Goal: Information Seeking & Learning: Learn about a topic

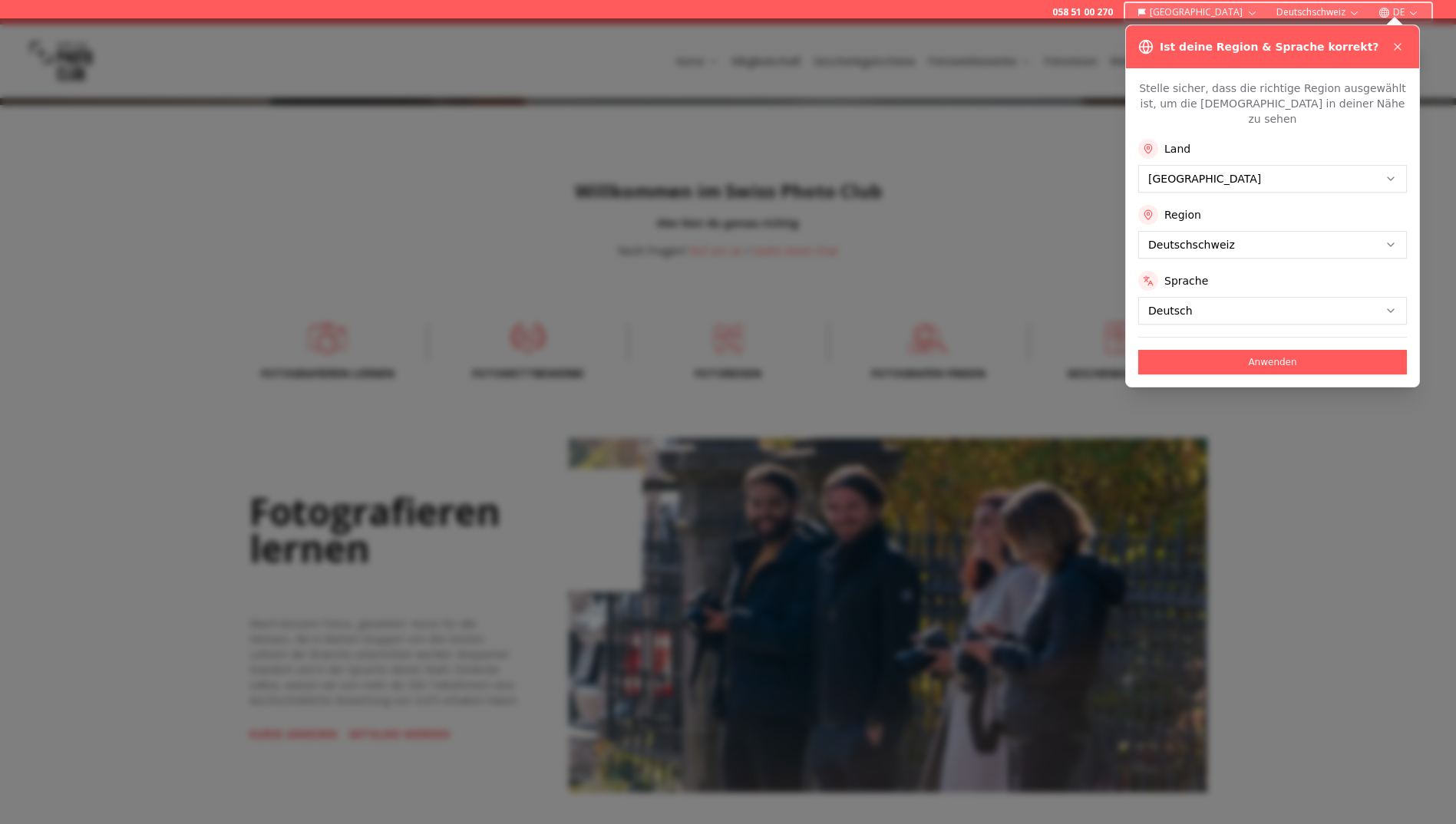
click at [1395, 42] on icon at bounding box center [1398, 47] width 13 height 13
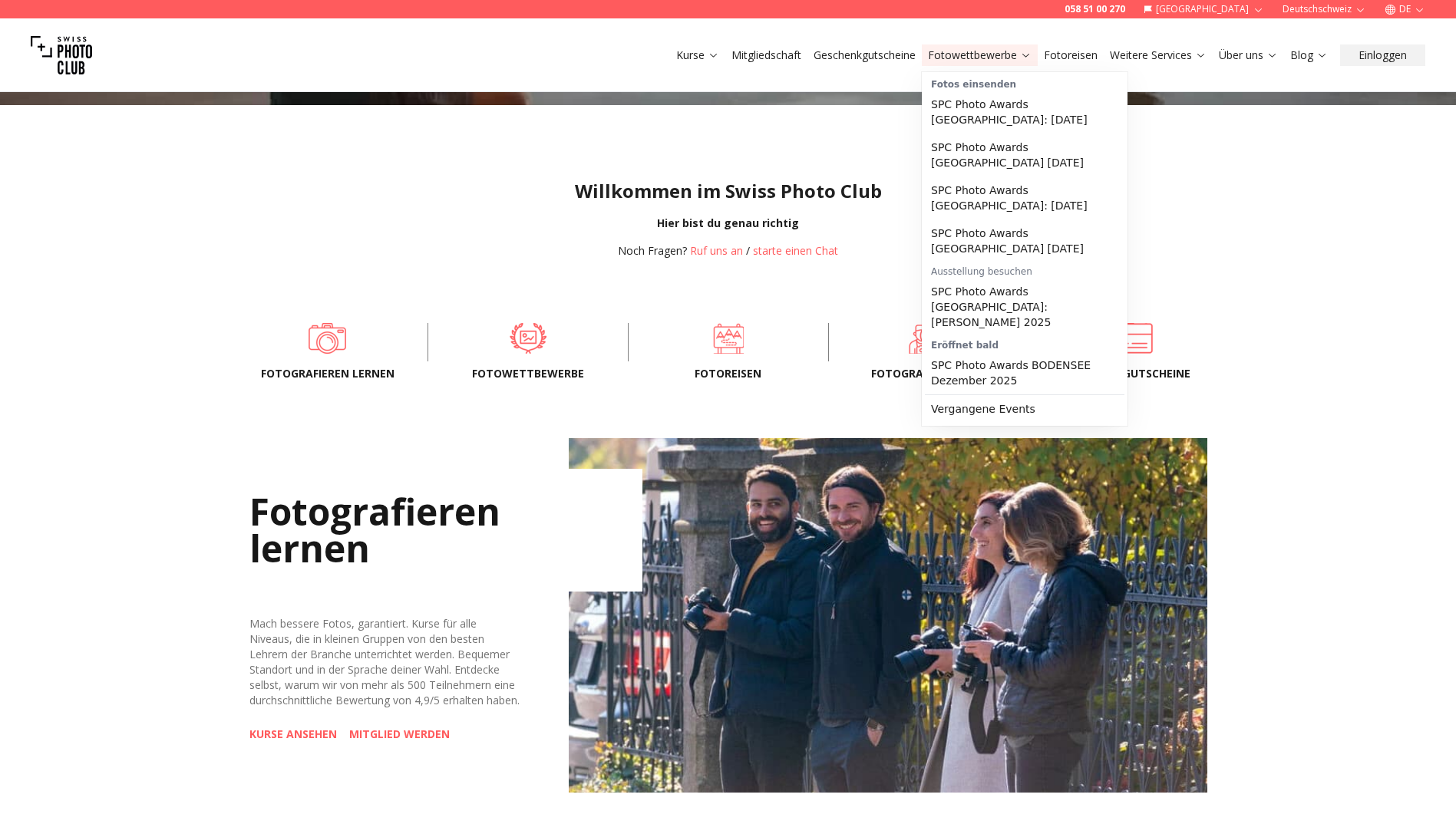
click at [980, 55] on link "Fotowettbewerbe" at bounding box center [980, 56] width 104 height 16
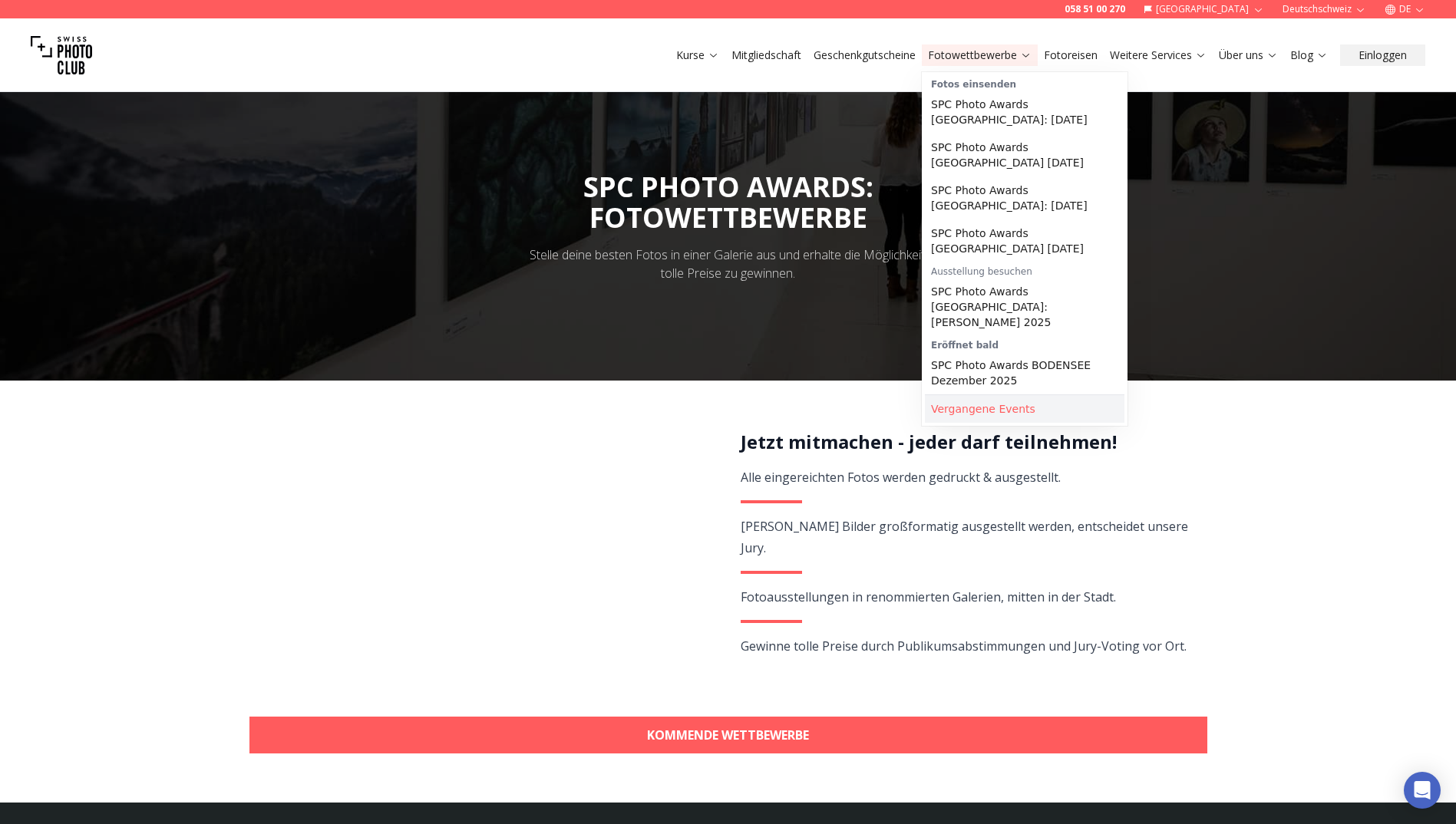
click at [1010, 395] on link "Vergangene Events" at bounding box center [1024, 409] width 200 height 28
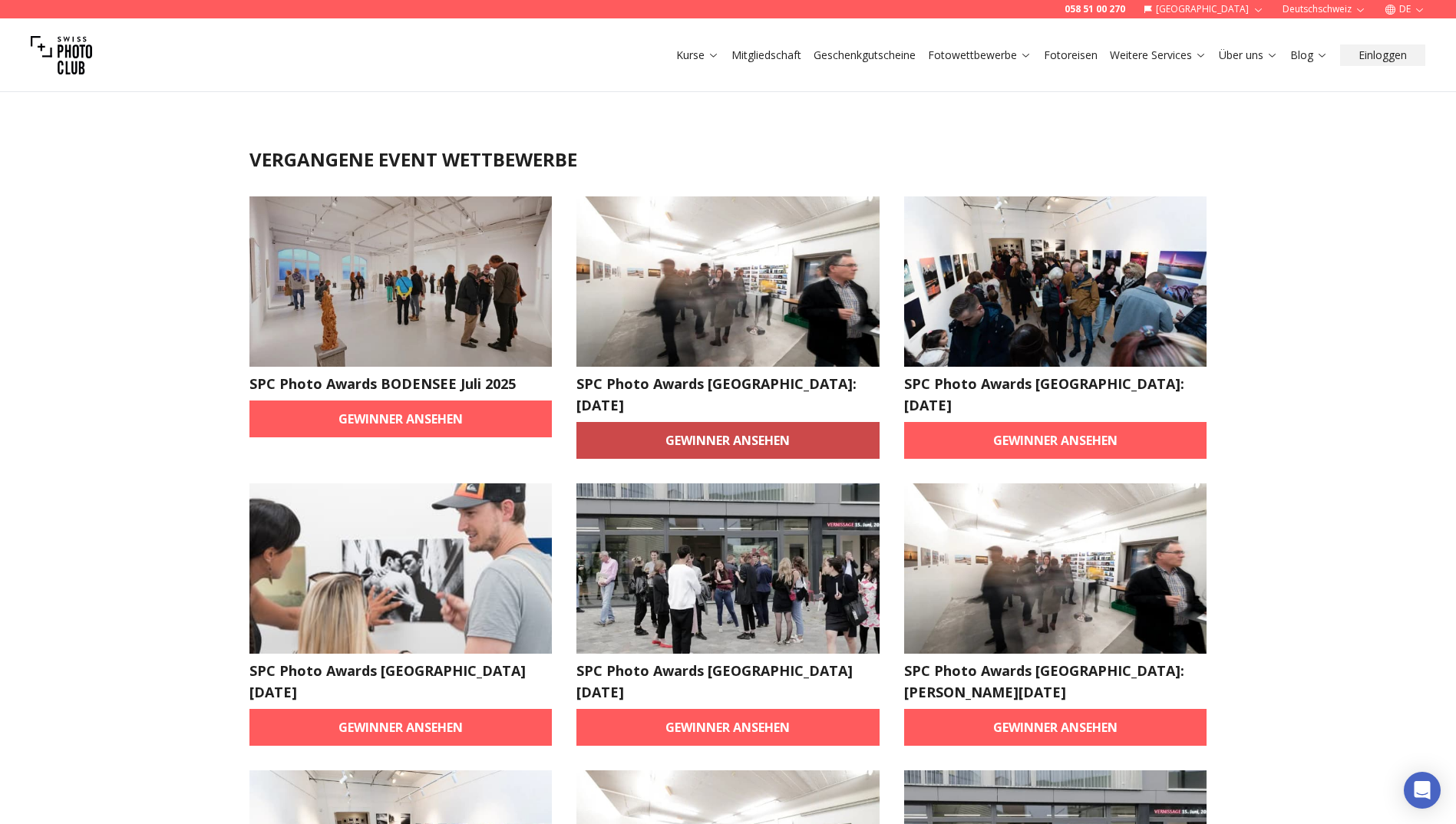
click at [756, 422] on link "Gewinner ansehen" at bounding box center [728, 440] width 303 height 37
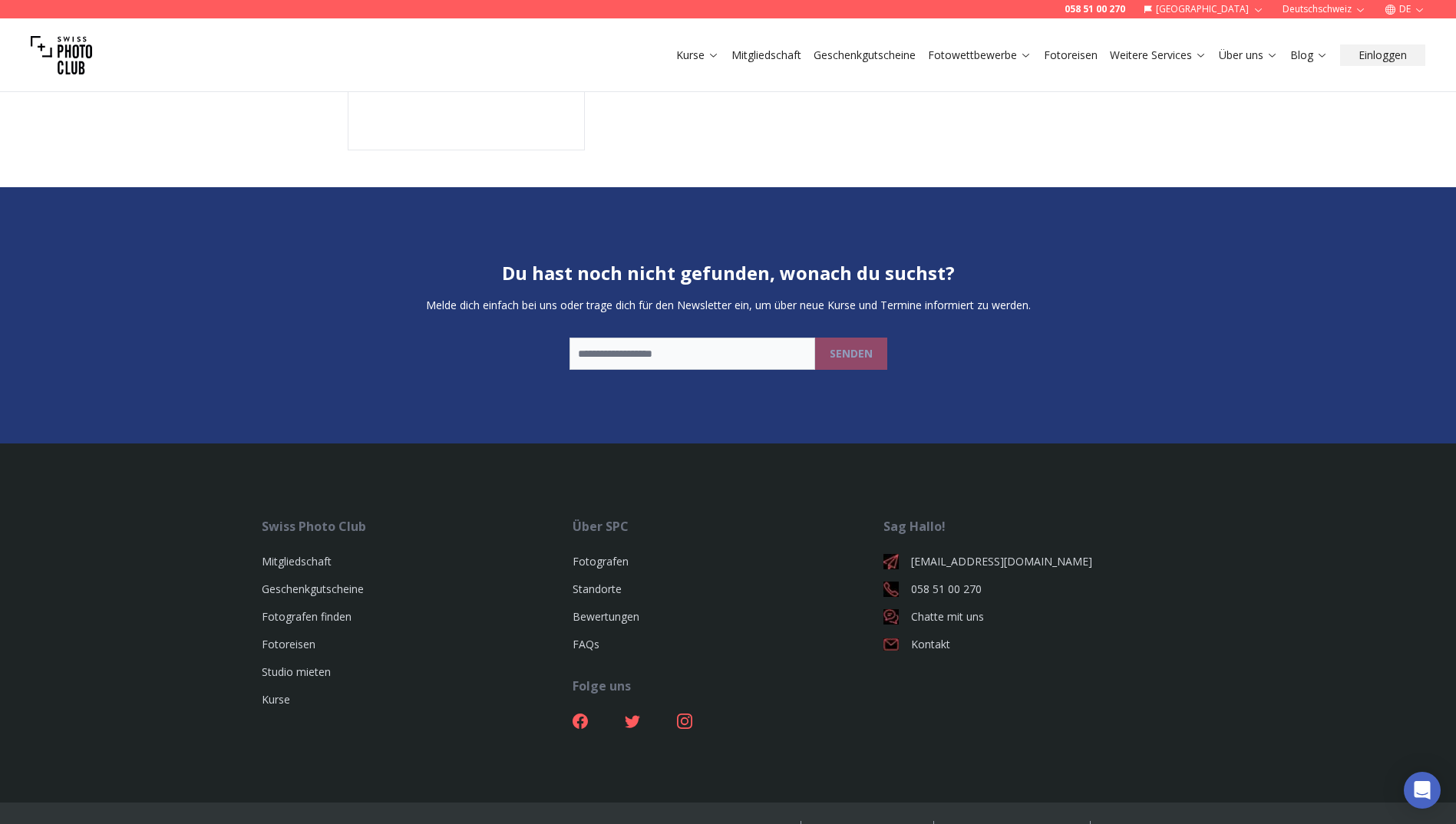
scroll to position [3356, 0]
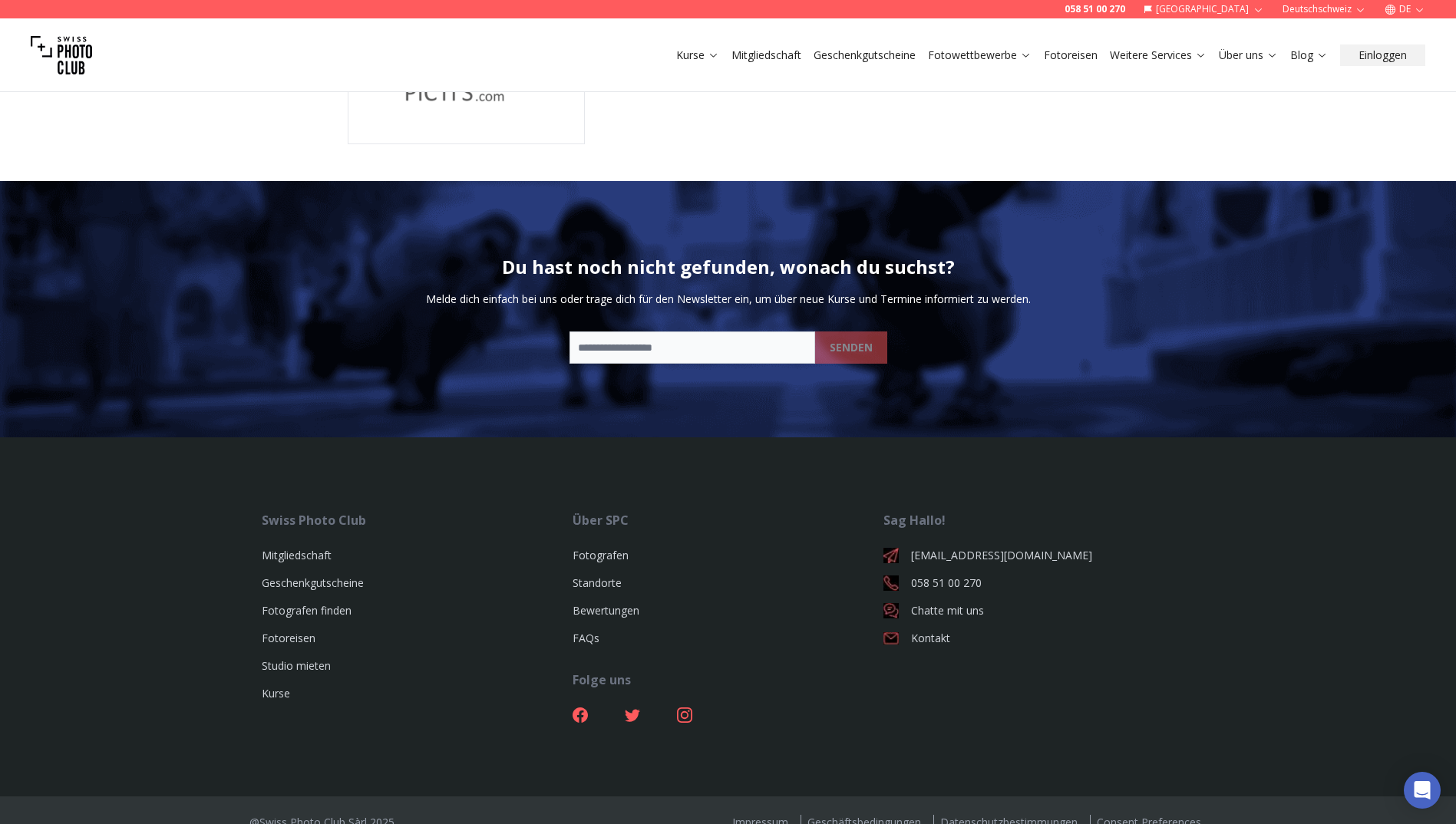
click at [70, 50] on img at bounding box center [61, 55] width 61 height 61
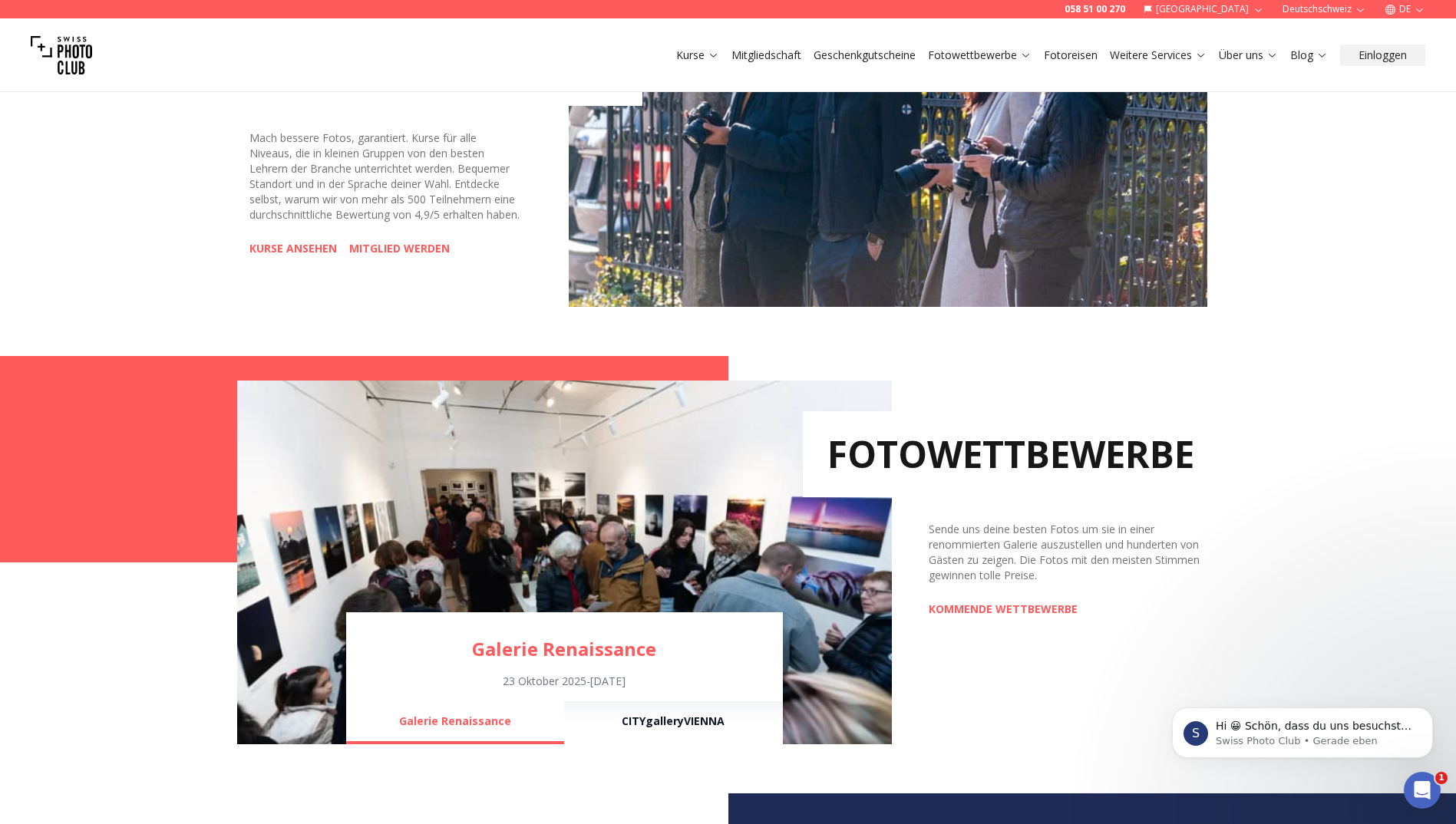
scroll to position [767, 0]
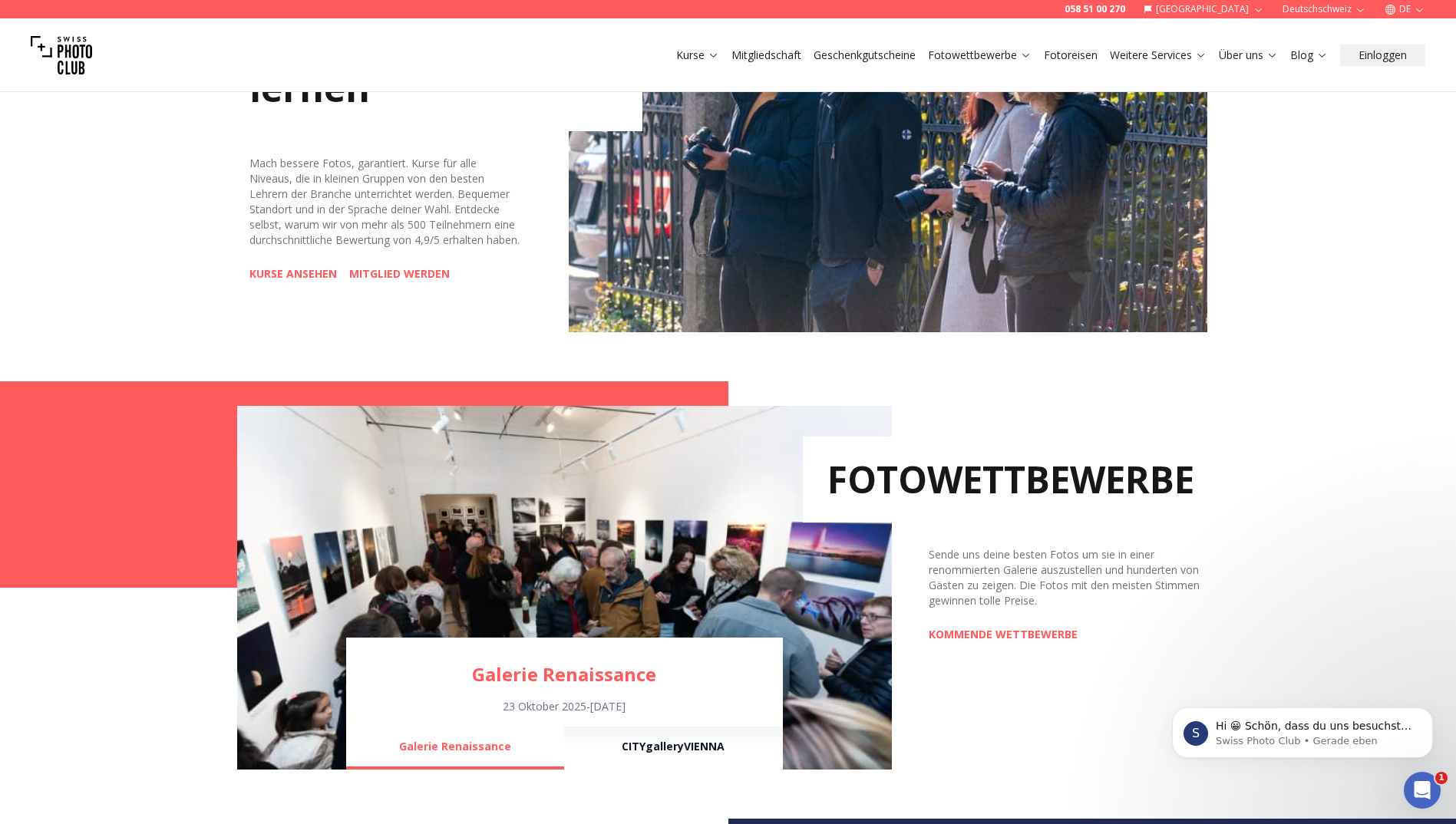
click at [298, 281] on link "KURSE ANSEHEN" at bounding box center [292, 274] width 87 height 16
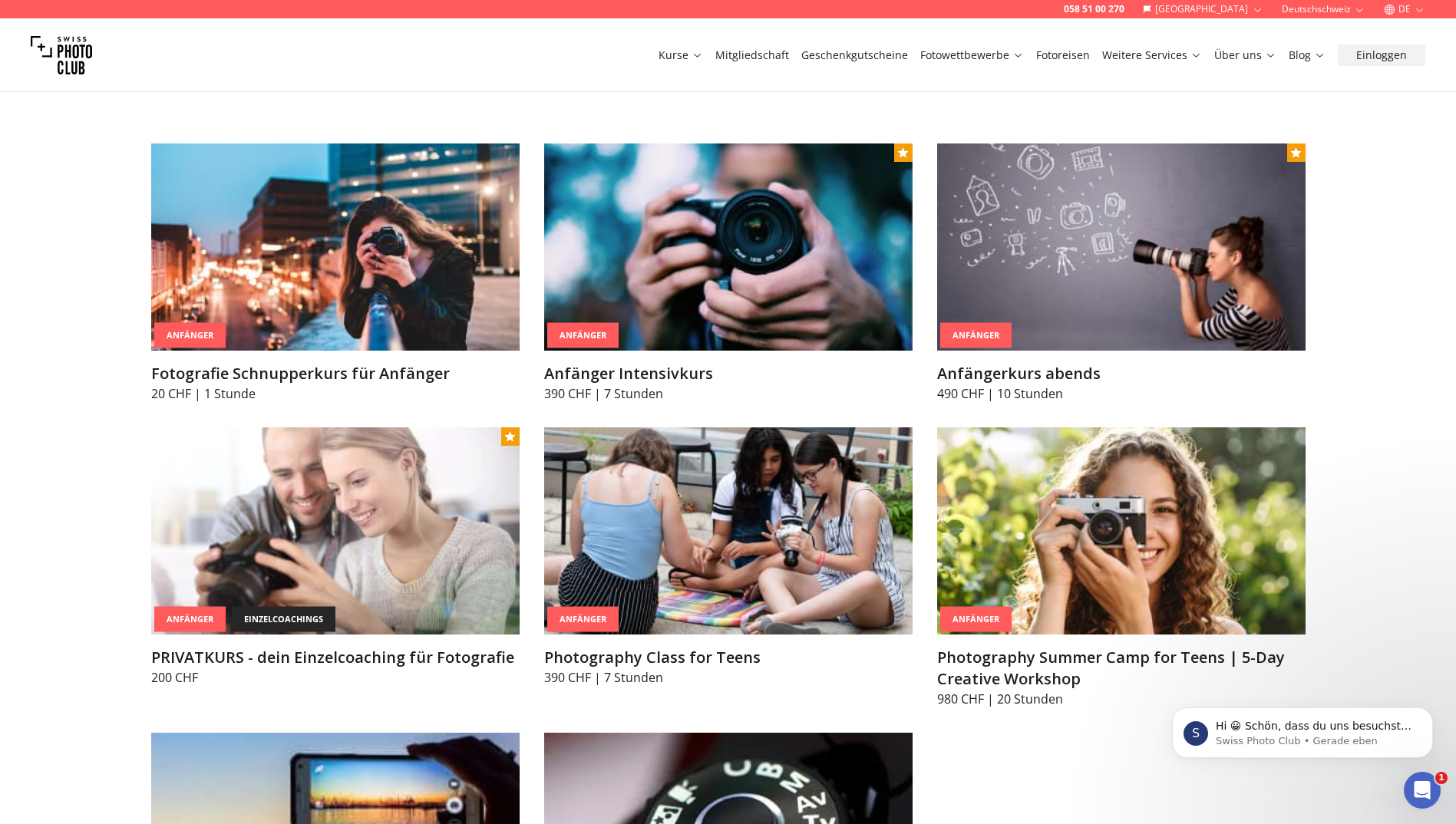
scroll to position [844, 0]
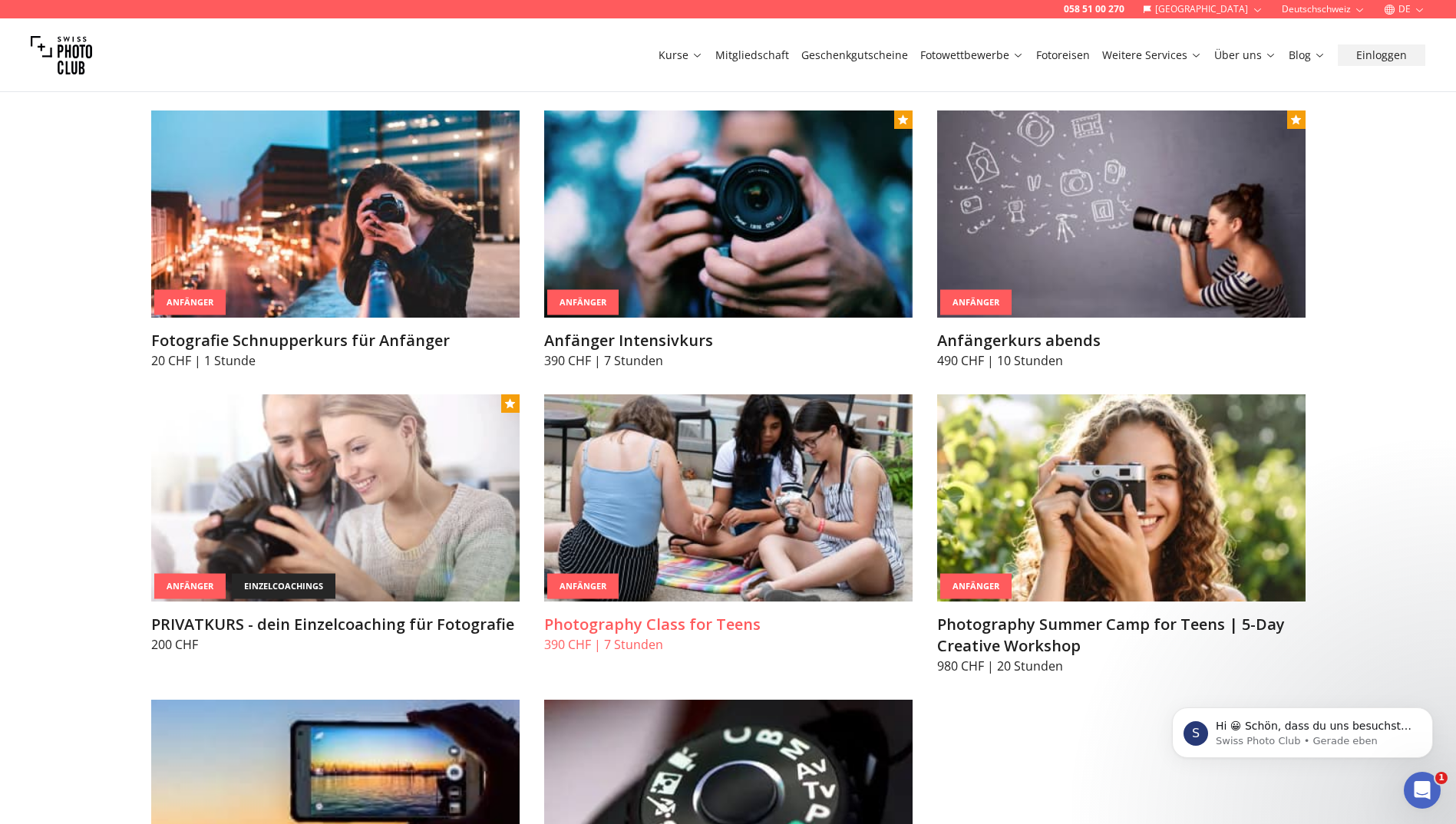
click at [700, 525] on img at bounding box center [728, 498] width 369 height 208
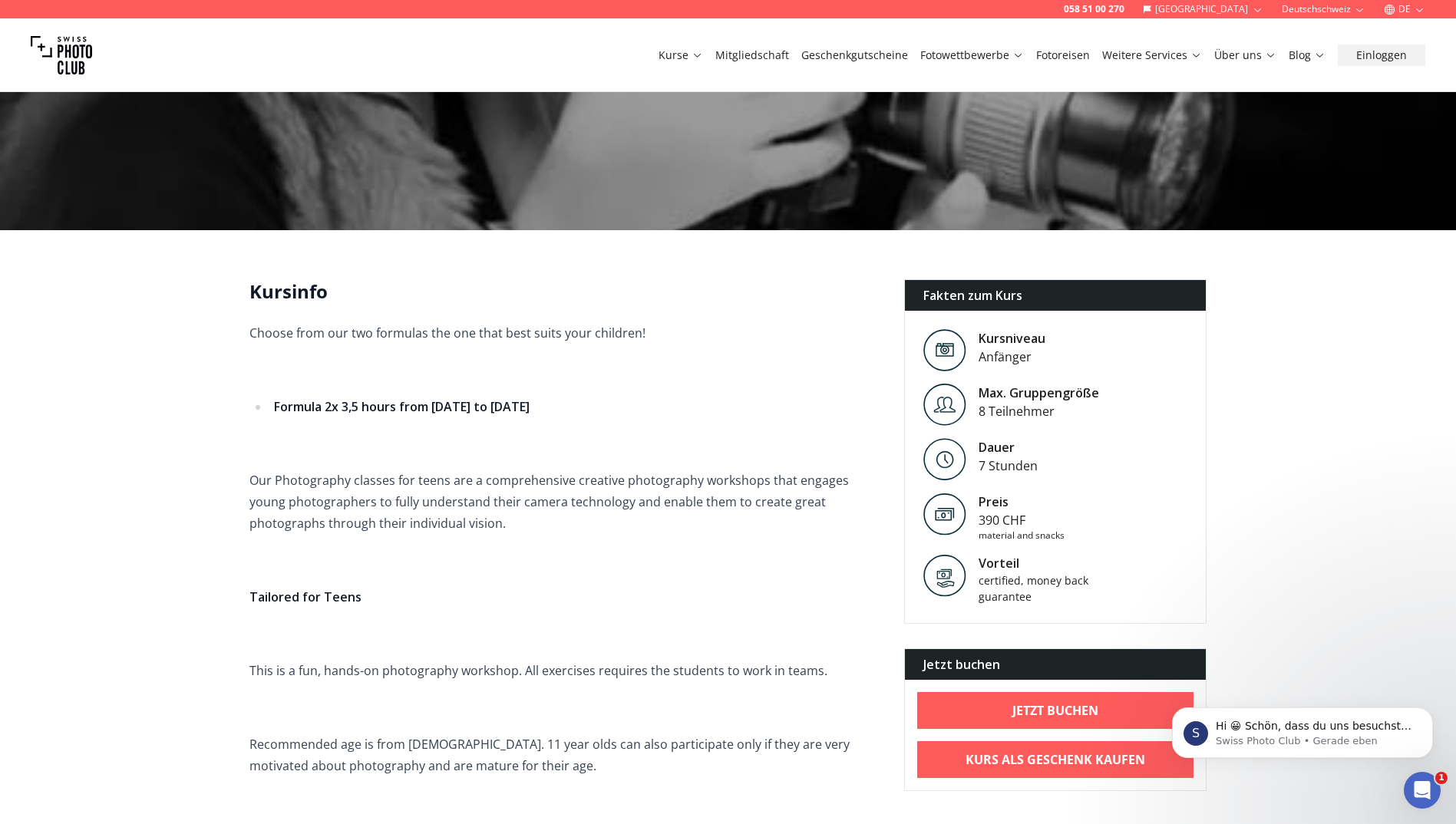
scroll to position [230, 0]
